Goal: Information Seeking & Learning: Learn about a topic

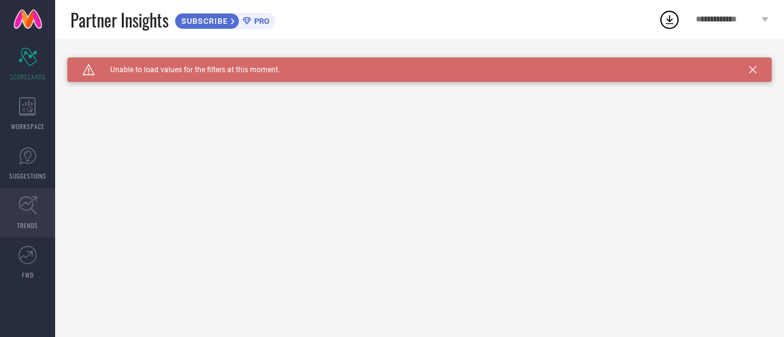
click at [23, 220] on link "TRENDS" at bounding box center [27, 213] width 55 height 49
click at [738, 20] on span "**********" at bounding box center [727, 20] width 62 height 10
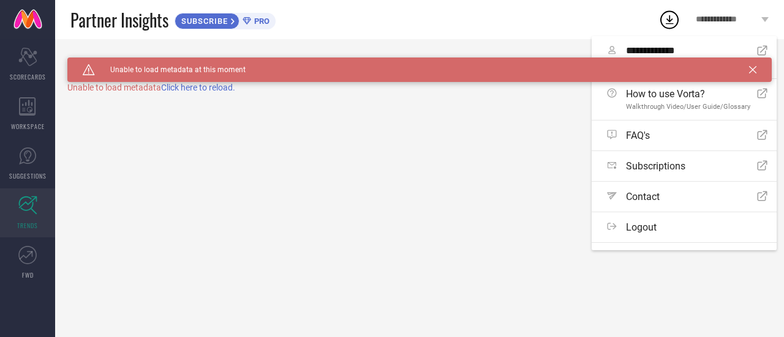
click at [738, 20] on span "**********" at bounding box center [727, 20] width 62 height 10
